Goal: Transaction & Acquisition: Purchase product/service

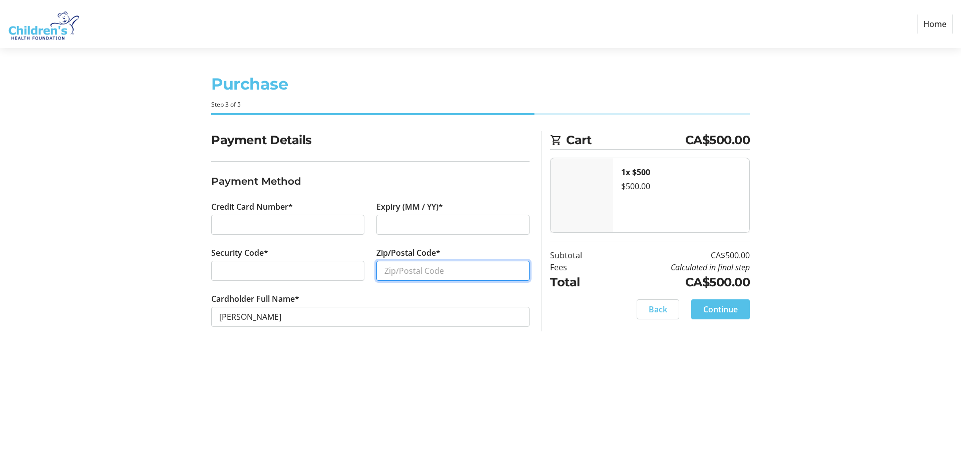
click at [429, 270] on input "Zip/Postal Code*" at bounding box center [452, 271] width 153 height 20
type input "N6C4p4"
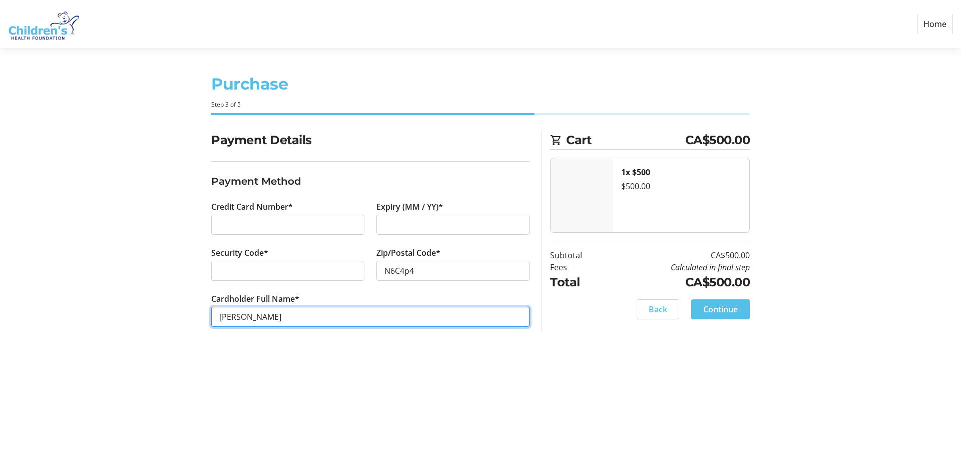
click at [389, 317] on input "[PERSON_NAME]" at bounding box center [370, 317] width 318 height 20
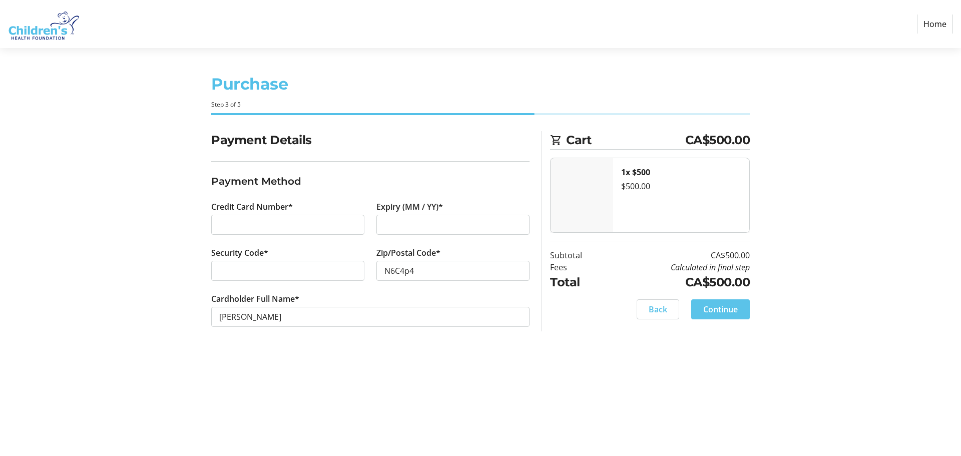
click at [714, 310] on span "Continue" at bounding box center [720, 309] width 35 height 12
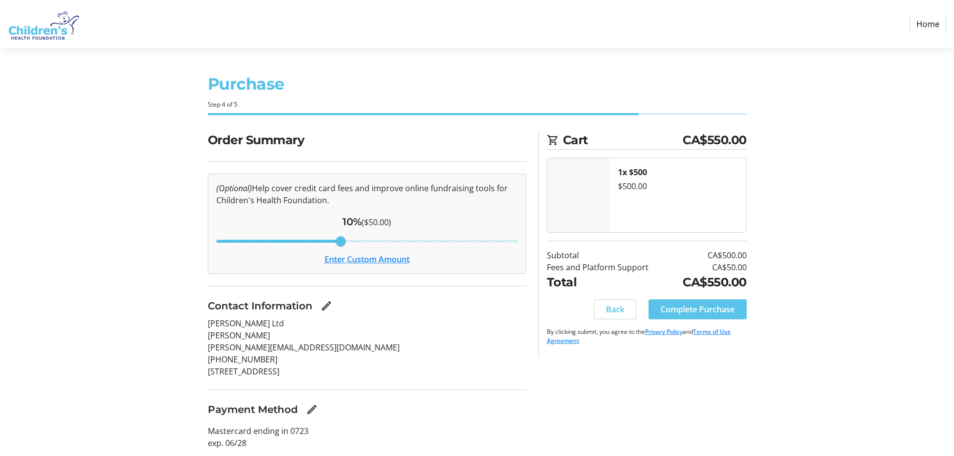
click at [688, 308] on span "Complete Purchase" at bounding box center [697, 309] width 74 height 12
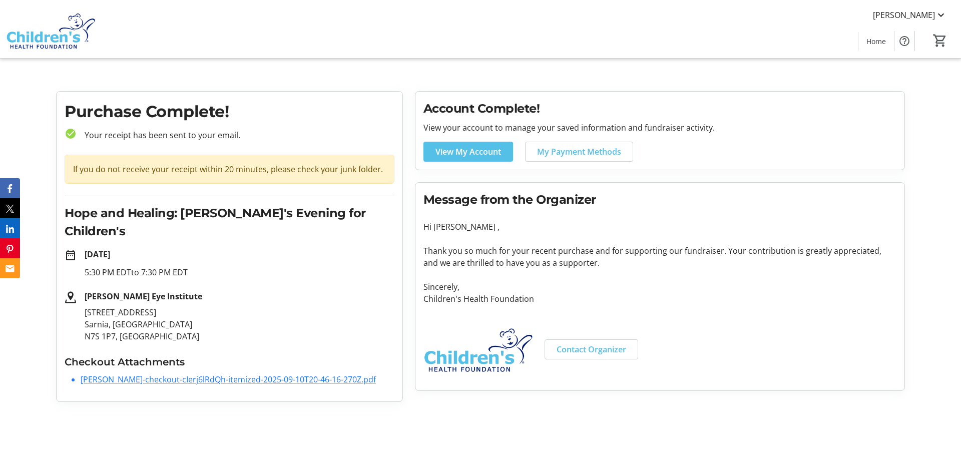
click at [206, 374] on link "[PERSON_NAME]-checkout-cIerj6lRdQh-itemized-2025-09-10T20-46-16-270Z.pdf" at bounding box center [228, 379] width 295 height 11
click at [224, 404] on html "[PERSON_NAME] Home 0 Home Purchase Complete! check_circle Your receipt has been…" at bounding box center [480, 205] width 961 height 410
